Goal: Task Accomplishment & Management: Manage account settings

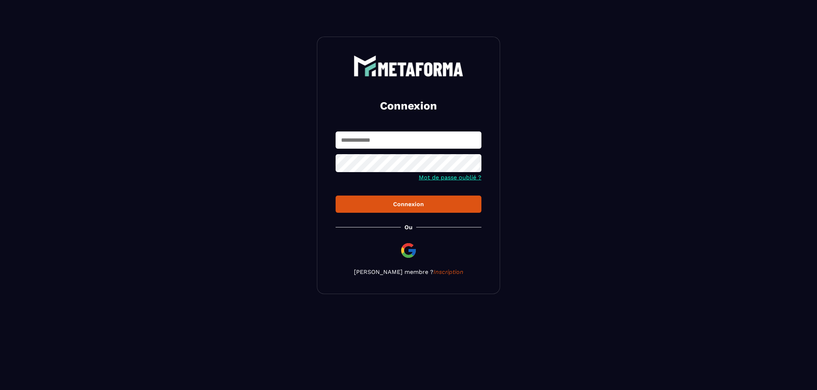
type input "**********"
click at [402, 208] on div "Connexion" at bounding box center [408, 204] width 134 height 7
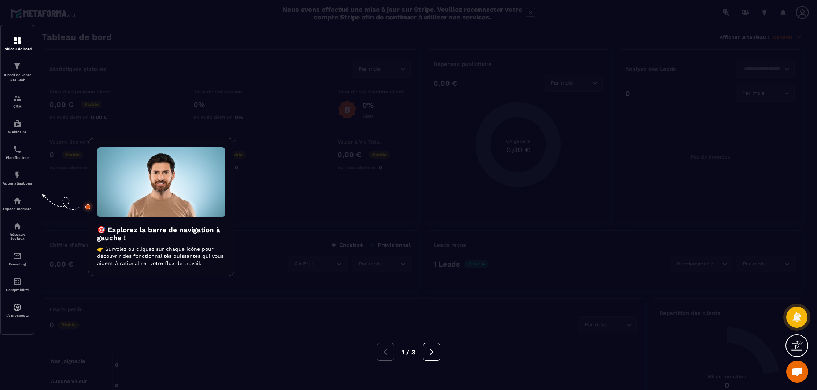
click at [278, 210] on div at bounding box center [408, 195] width 817 height 390
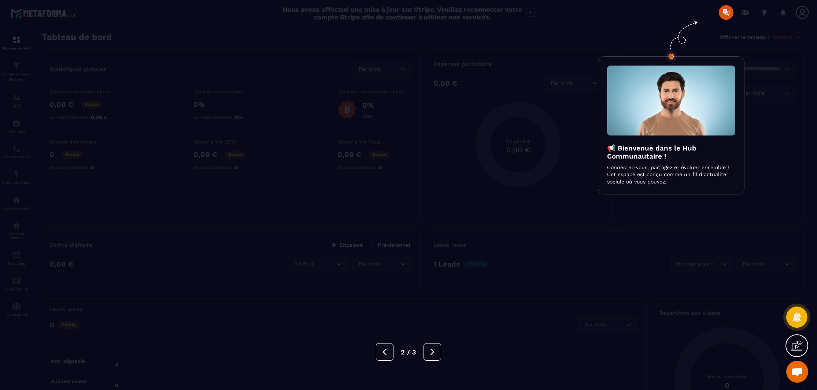
click at [480, 121] on div at bounding box center [408, 195] width 817 height 390
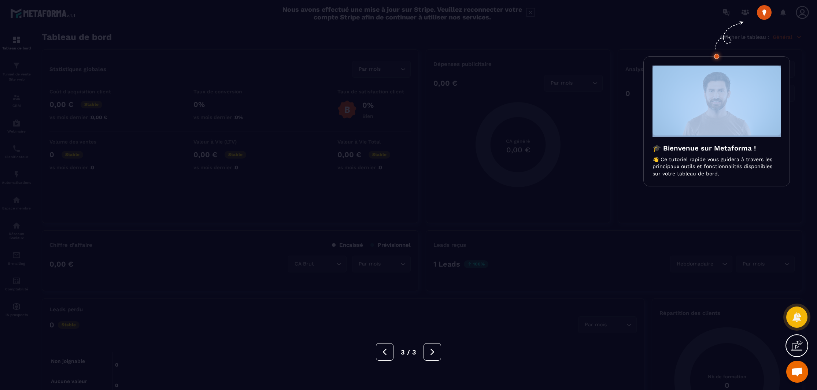
click at [480, 121] on div at bounding box center [408, 195] width 817 height 390
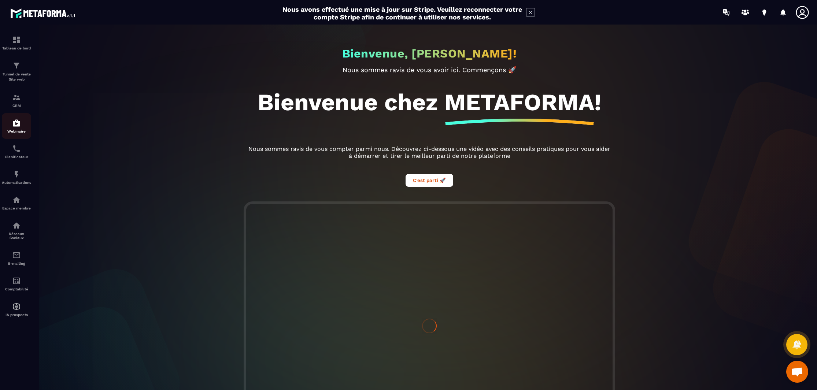
click at [19, 121] on img at bounding box center [16, 123] width 9 height 9
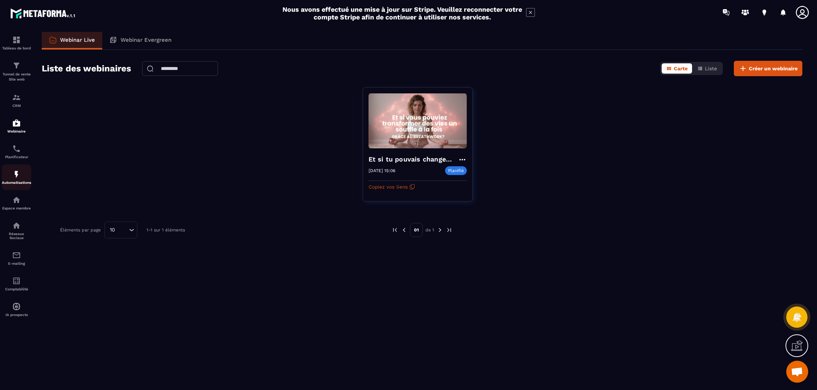
click at [19, 185] on p "Automatisations" at bounding box center [16, 183] width 29 height 4
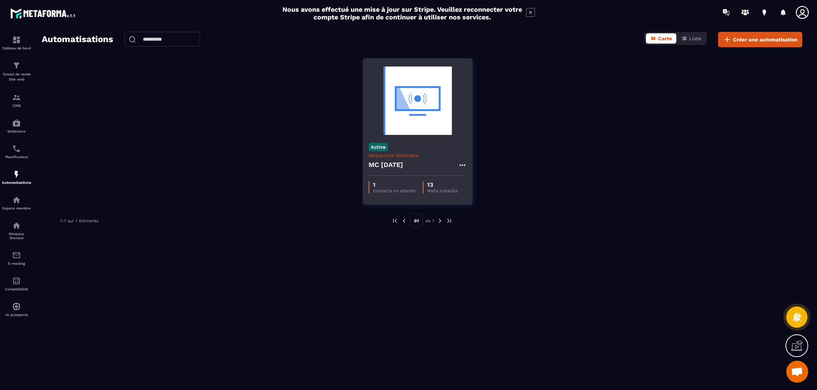
click at [460, 169] on div "MC [DATE]" at bounding box center [418, 167] width 98 height 18
click at [463, 165] on icon at bounding box center [462, 165] width 9 height 9
click at [433, 119] on img at bounding box center [418, 100] width 98 height 73
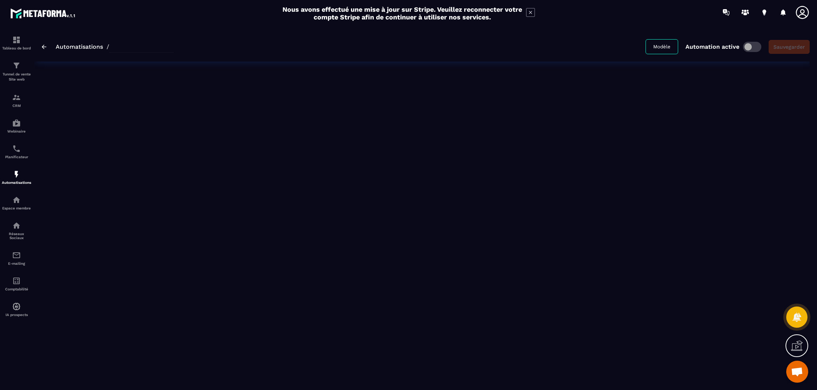
click at [432, 118] on div "Automatisations / Modèle Automation active Sauvegarder" at bounding box center [421, 207] width 775 height 350
type input "**********"
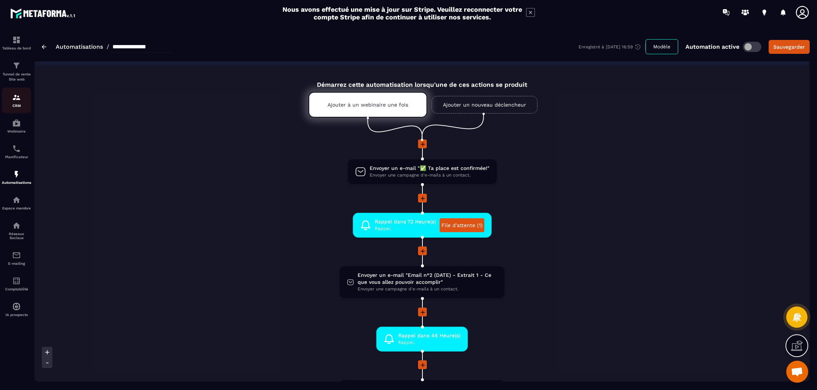
click at [12, 106] on p "CRM" at bounding box center [16, 106] width 29 height 4
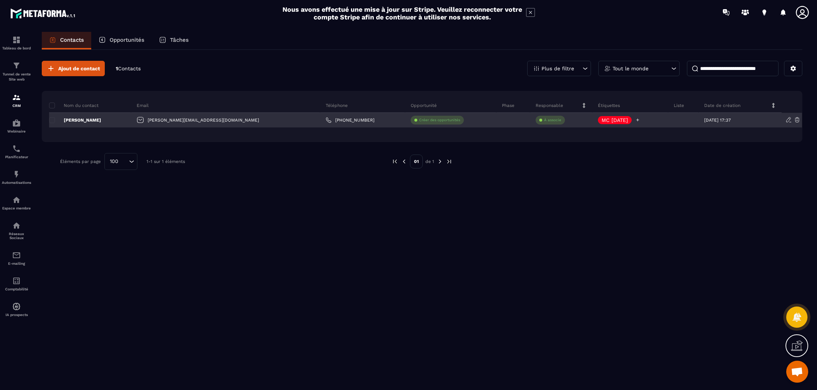
click at [602, 122] on p "MC [DATE]" at bounding box center [615, 120] width 26 height 5
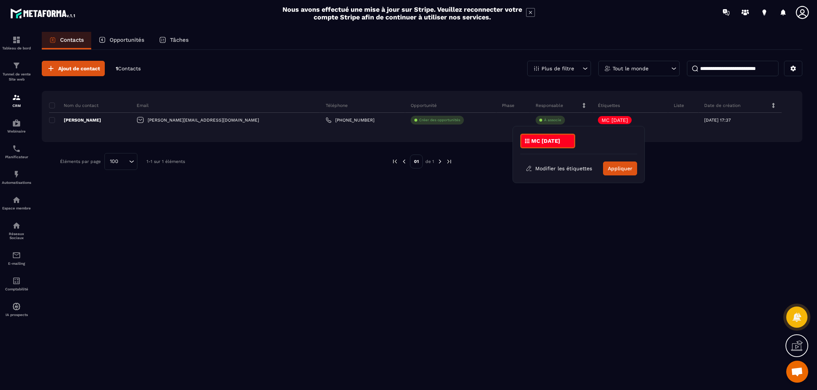
click at [550, 139] on p "MC [DATE]" at bounding box center [545, 141] width 29 height 5
click at [527, 142] on icon at bounding box center [527, 141] width 4 height 4
click at [574, 171] on button "Modifier les étiquettes" at bounding box center [558, 168] width 77 height 13
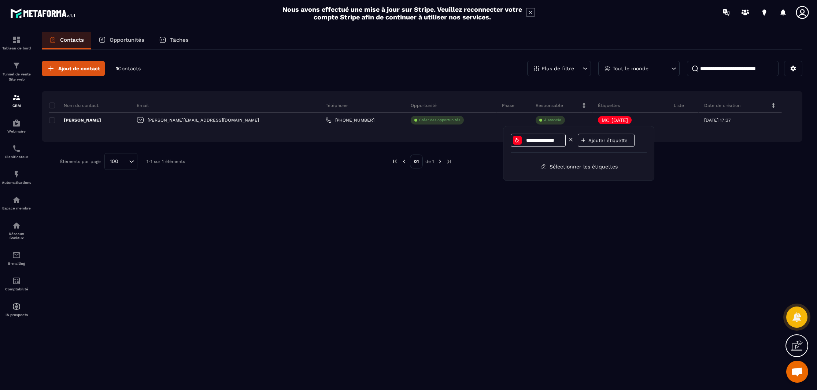
click at [520, 141] on div at bounding box center [517, 140] width 9 height 9
click at [533, 166] on div at bounding box center [532, 165] width 7 height 7
click at [624, 182] on div "Ajout de contact 1 Contacts Plus de filtre Tout le monde Nom du contact Email T…" at bounding box center [422, 219] width 761 height 339
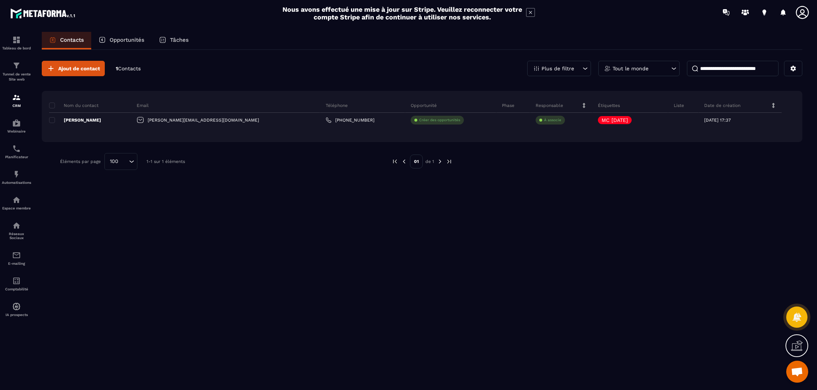
click at [624, 182] on div "Ajout de contact 1 Contacts Plus de filtre Tout le monde Nom du contact Email T…" at bounding box center [422, 219] width 761 height 339
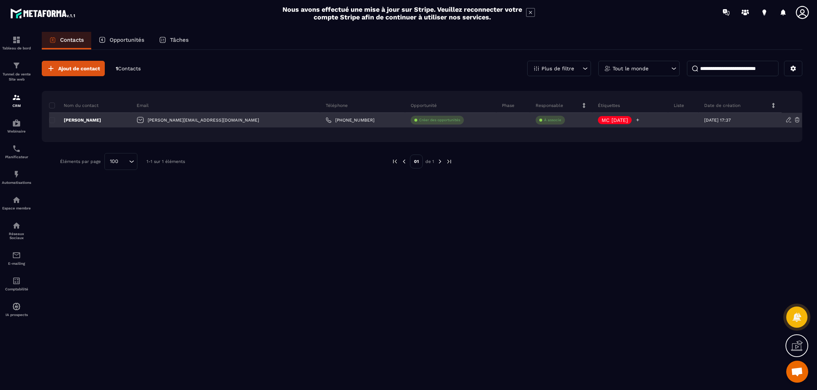
click at [602, 119] on p "MC [DATE]" at bounding box center [615, 120] width 26 height 5
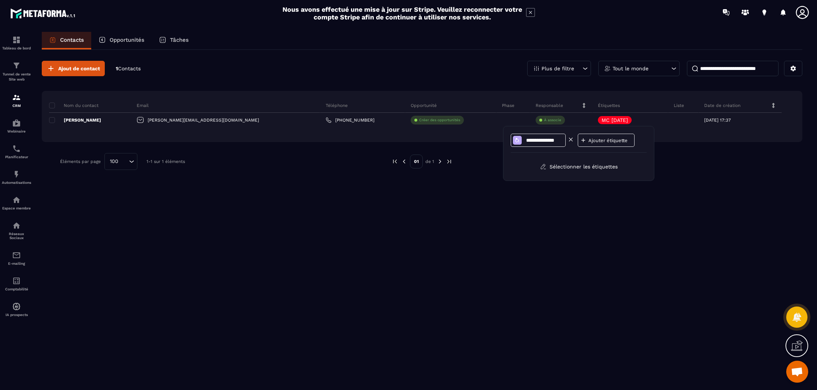
click at [544, 142] on input "**********" at bounding box center [544, 140] width 38 height 6
click at [607, 143] on p "Ajouter étiquette" at bounding box center [610, 140] width 44 height 5
click at [584, 140] on input at bounding box center [580, 140] width 38 height 6
click at [604, 139] on icon at bounding box center [606, 139] width 7 height 7
click at [517, 141] on icon at bounding box center [517, 140] width 6 height 6
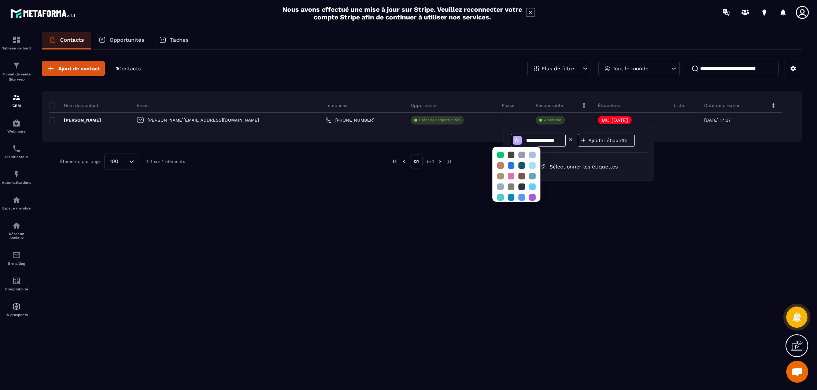
click at [517, 141] on icon at bounding box center [517, 140] width 6 height 6
click at [634, 208] on div "Ajout de contact 1 Contacts Plus de filtre Tout le monde Nom du contact Email T…" at bounding box center [422, 219] width 761 height 339
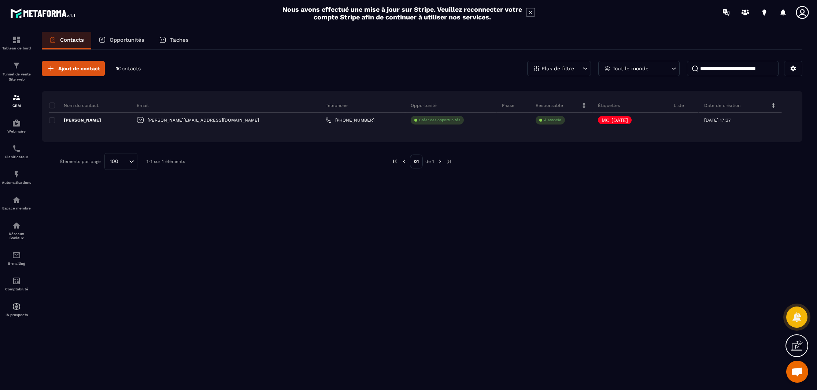
click at [634, 208] on div "Ajout de contact 1 Contacts Plus de filtre Tout le monde Nom du contact Email T…" at bounding box center [422, 219] width 761 height 339
click at [15, 263] on div "E-mailing" at bounding box center [16, 258] width 29 height 15
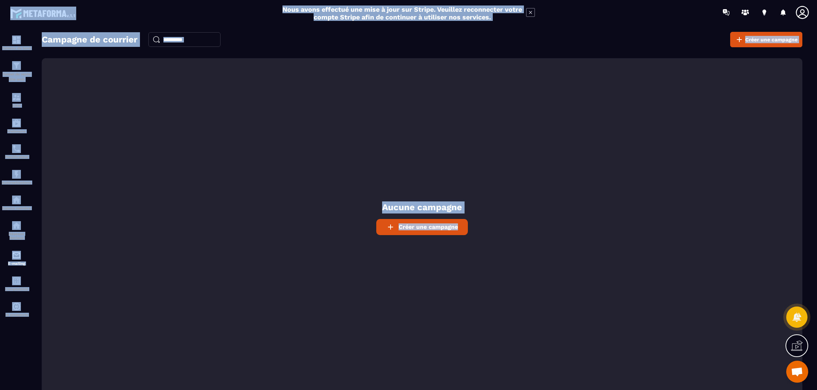
click at [111, 188] on div "Aucune campagne Créer une campagne" at bounding box center [422, 227] width 761 height 338
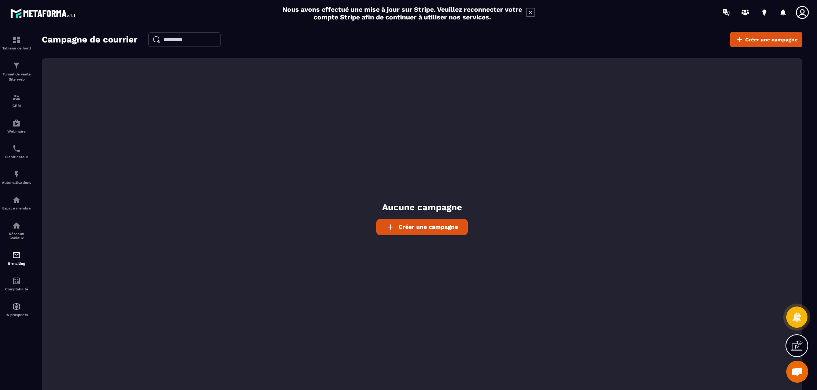
click at [801, 14] on icon at bounding box center [802, 12] width 15 height 15
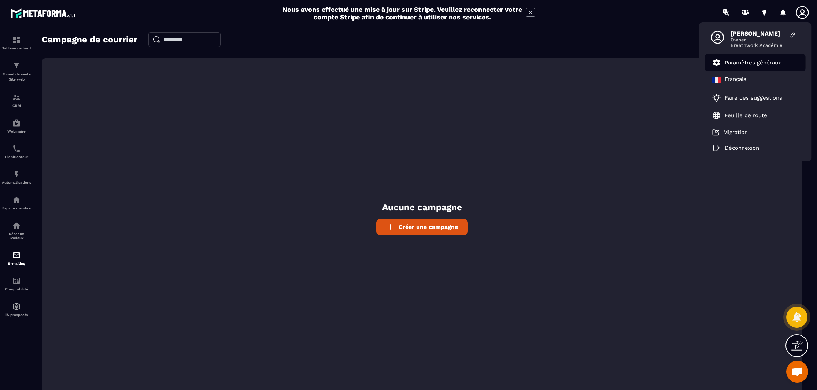
click at [761, 65] on p "Paramètres généraux" at bounding box center [753, 62] width 56 height 7
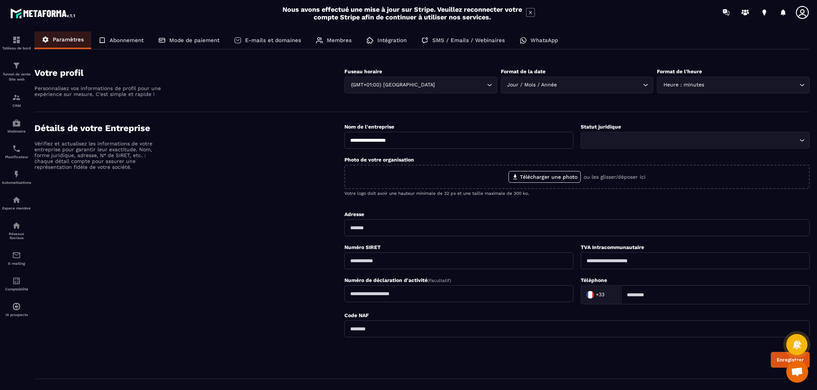
click at [453, 40] on p "SMS / Emails / Webinaires" at bounding box center [468, 40] width 73 height 7
